Goal: Find specific page/section: Find specific page/section

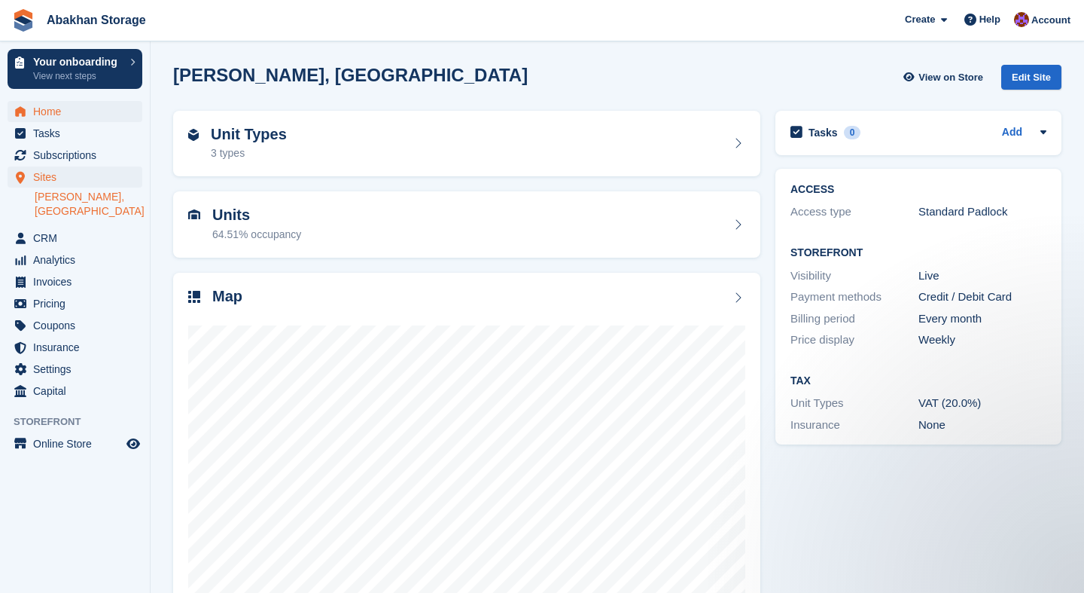
click at [52, 111] on span "Home" at bounding box center [78, 111] width 90 height 21
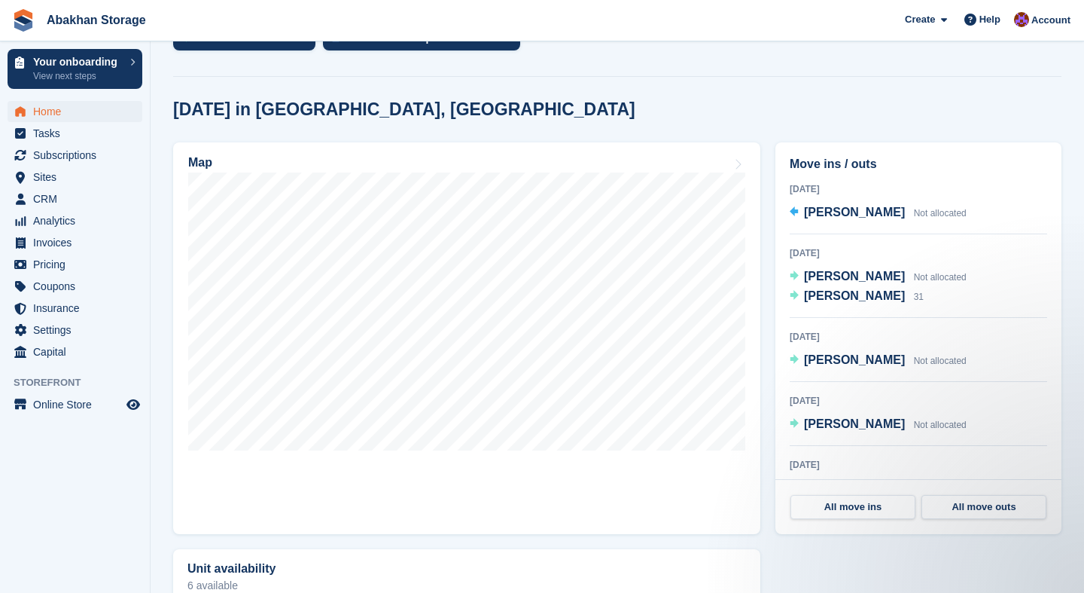
scroll to position [396, 0]
click at [857, 271] on span "[PERSON_NAME]" at bounding box center [854, 274] width 101 height 13
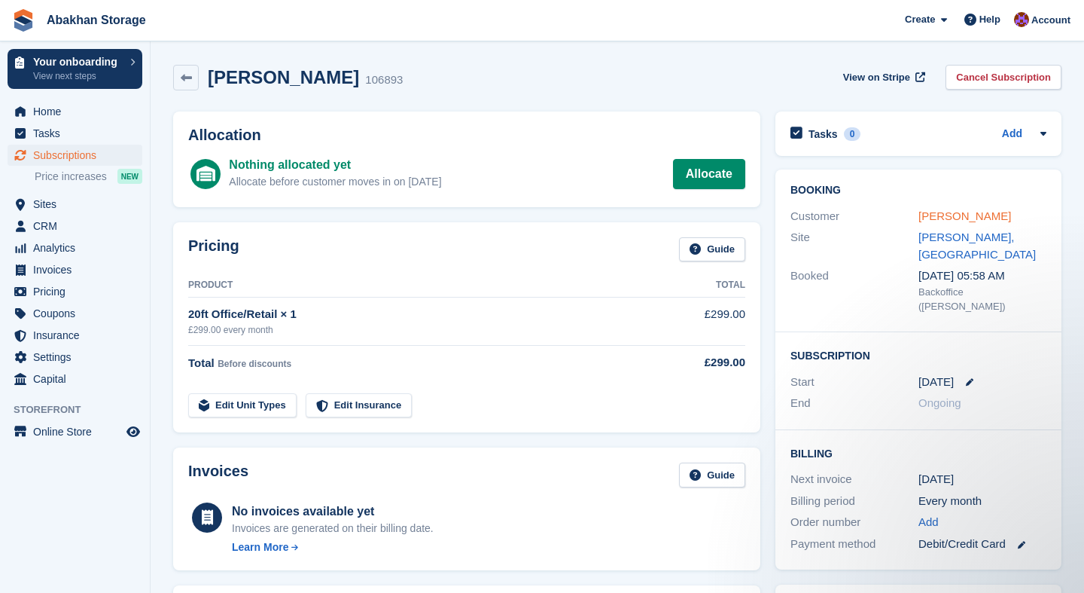
click at [943, 219] on link "[PERSON_NAME]" at bounding box center [965, 215] width 93 height 13
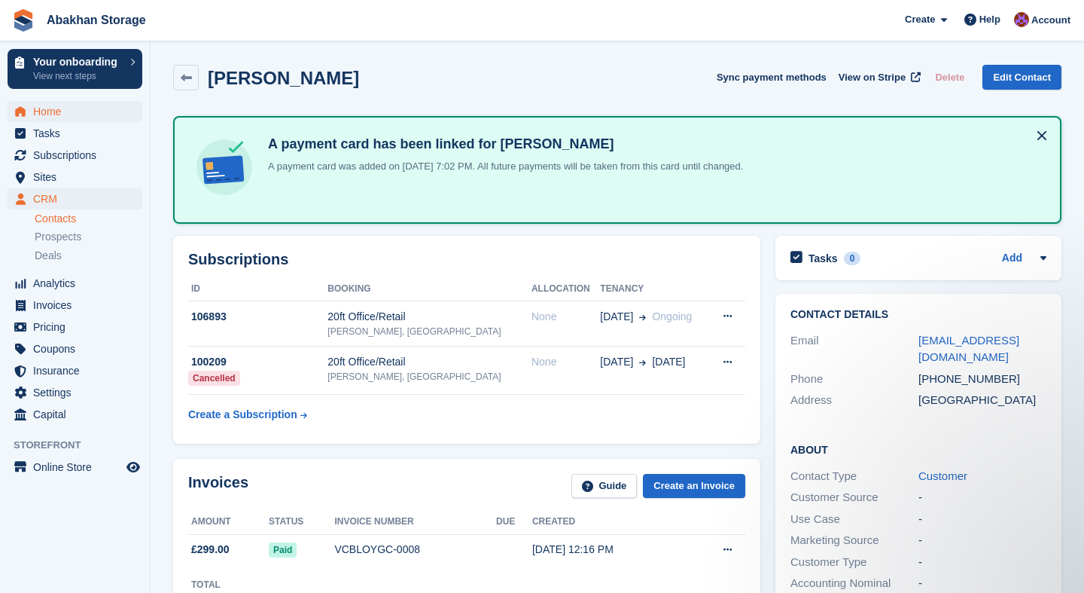
click at [74, 113] on span "Home" at bounding box center [78, 111] width 90 height 21
